Goal: Task Accomplishment & Management: Use online tool/utility

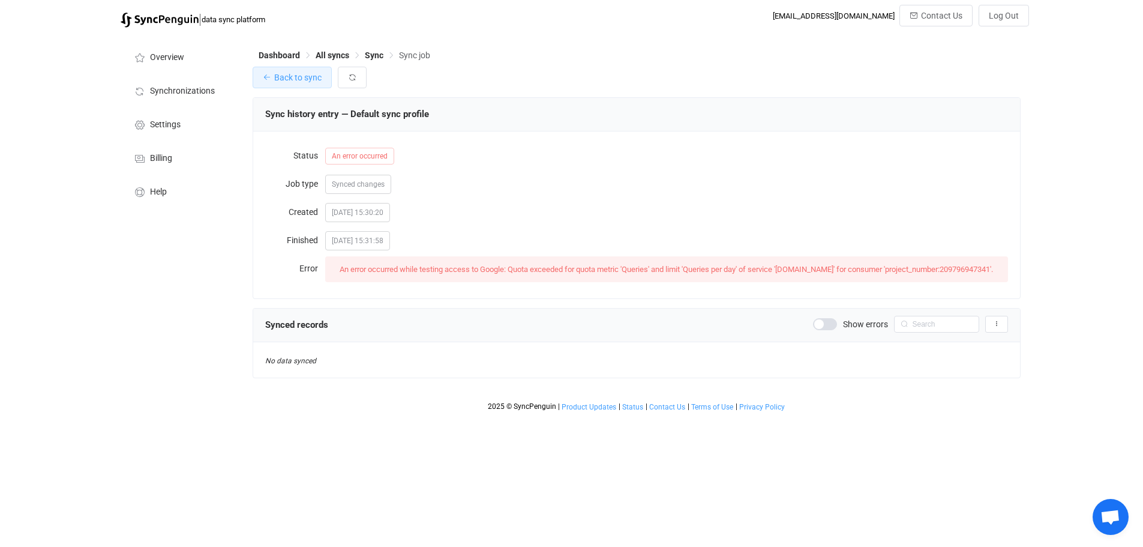
click at [307, 87] on button "Back to sync" at bounding box center [292, 78] width 79 height 22
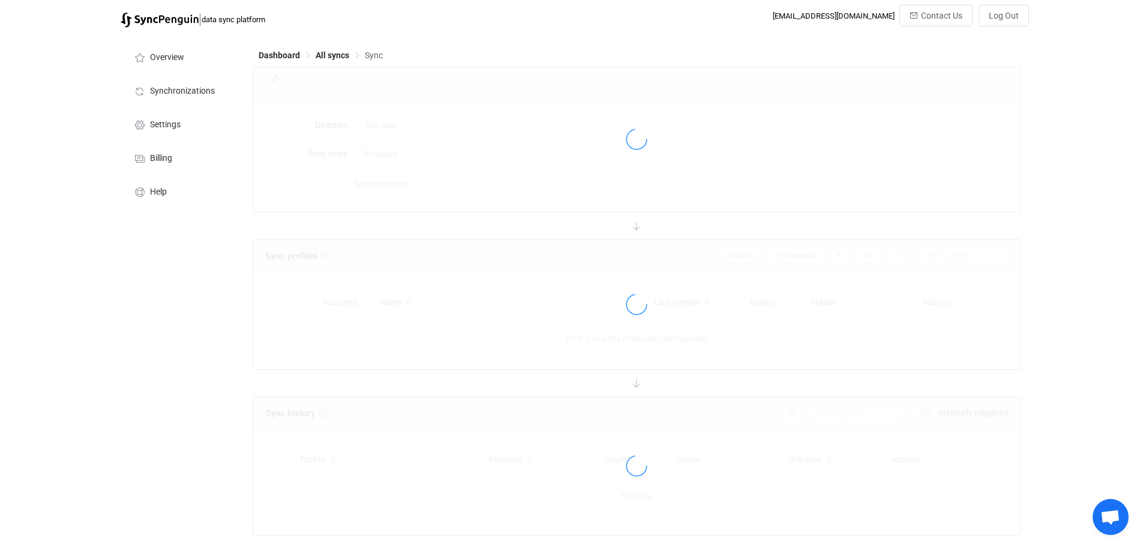
type input "10 minutes"
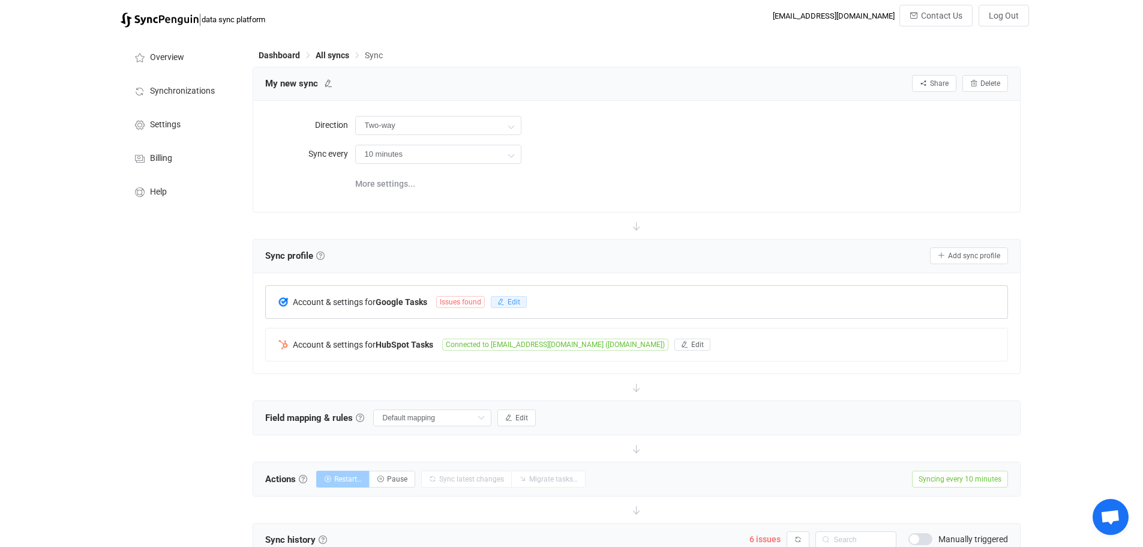
click at [505, 302] on icon "button" at bounding box center [500, 301] width 7 height 7
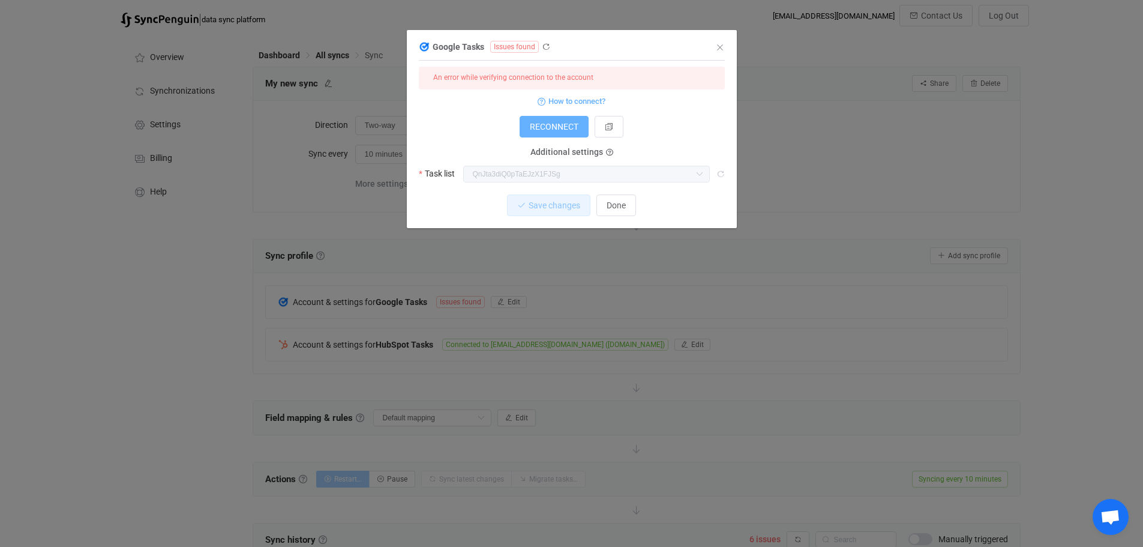
click at [562, 127] on span "RECONNECT" at bounding box center [554, 127] width 49 height 10
click at [600, 124] on button "dialog" at bounding box center [609, 127] width 29 height 22
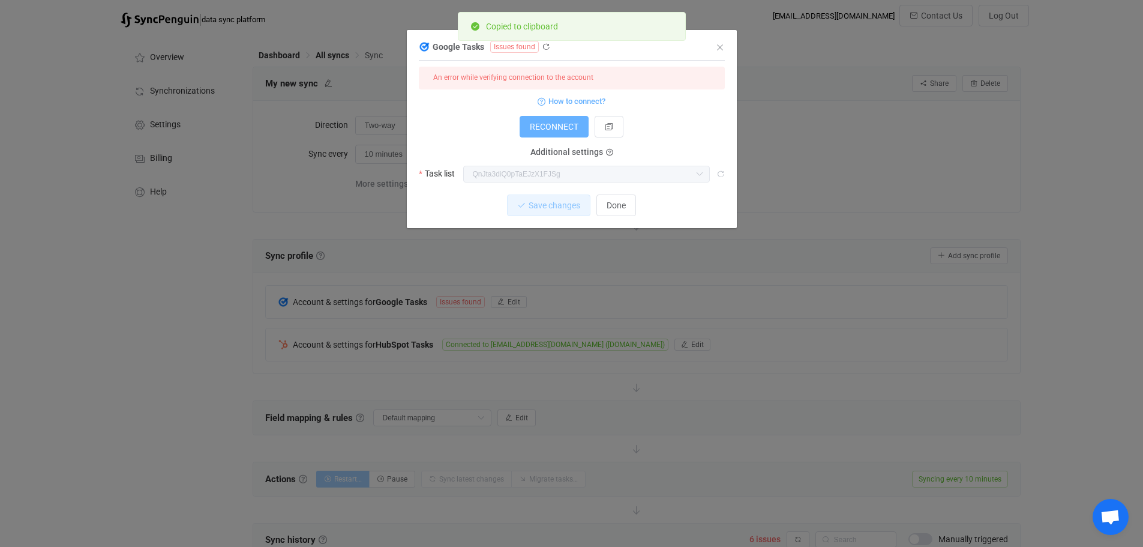
click at [561, 124] on span "RECONNECT" at bounding box center [554, 127] width 49 height 10
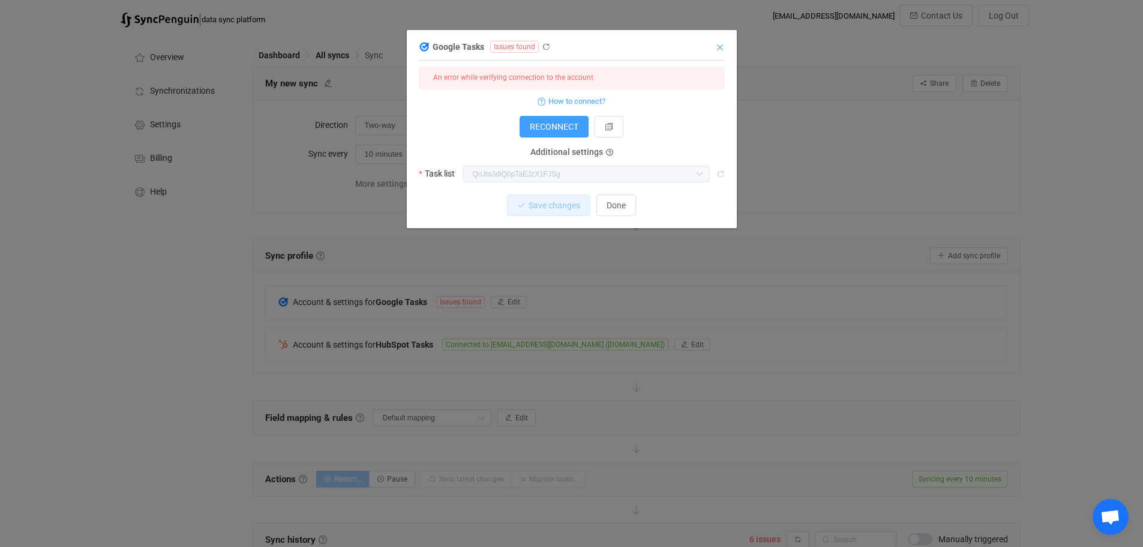
click at [717, 46] on icon "Close" at bounding box center [720, 48] width 10 height 10
